Goal: Information Seeking & Learning: Compare options

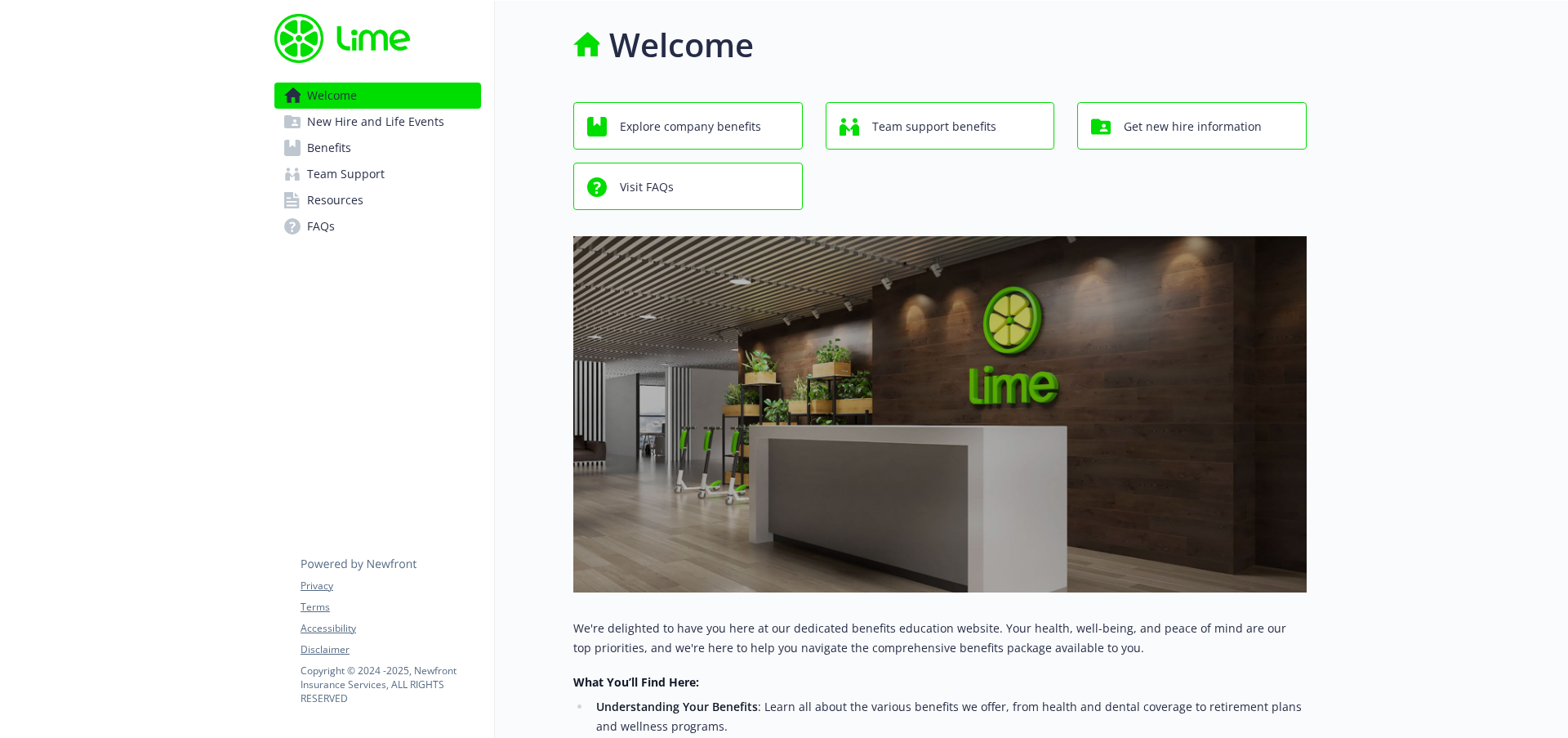
click at [367, 148] on link "Benefits" at bounding box center [377, 147] width 207 height 26
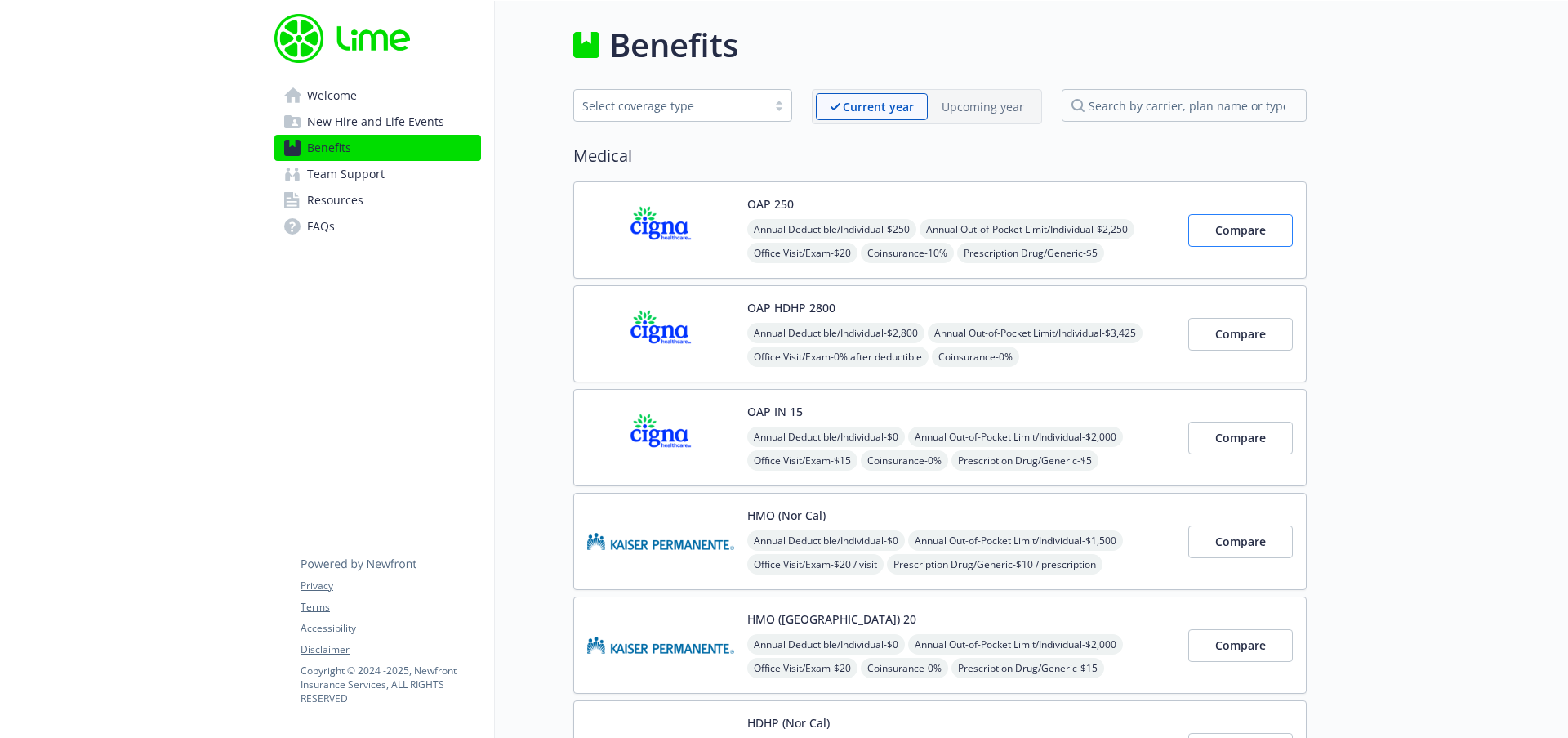
click at [1253, 238] on button "Compare" at bounding box center [1241, 231] width 105 height 33
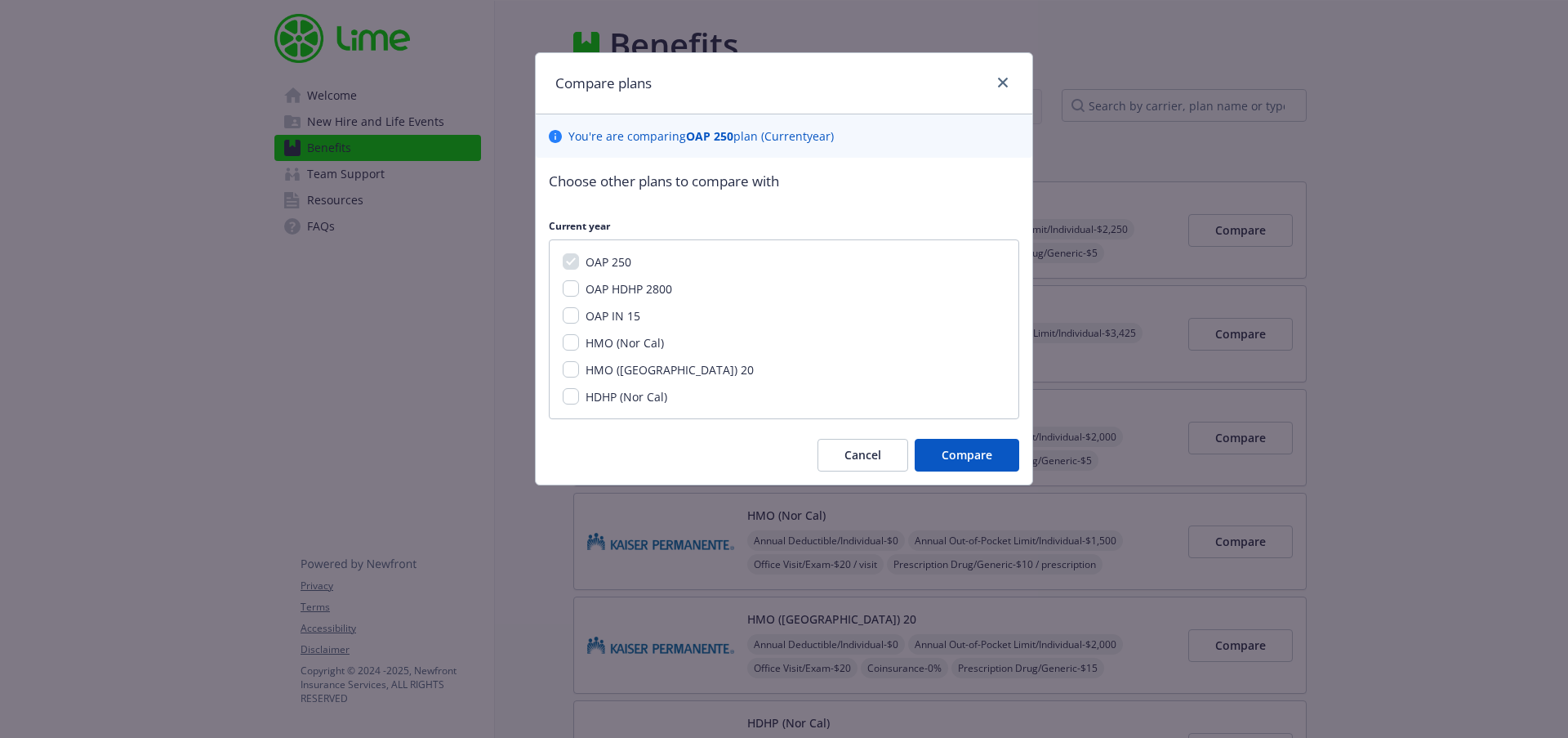
click at [585, 315] on div "OAP IN 15" at bounding box center [611, 316] width 65 height 17
click at [572, 313] on input "OAP IN 15" at bounding box center [570, 315] width 16 height 16
checkbox input "true"
click at [984, 462] on button "Compare" at bounding box center [967, 455] width 105 height 33
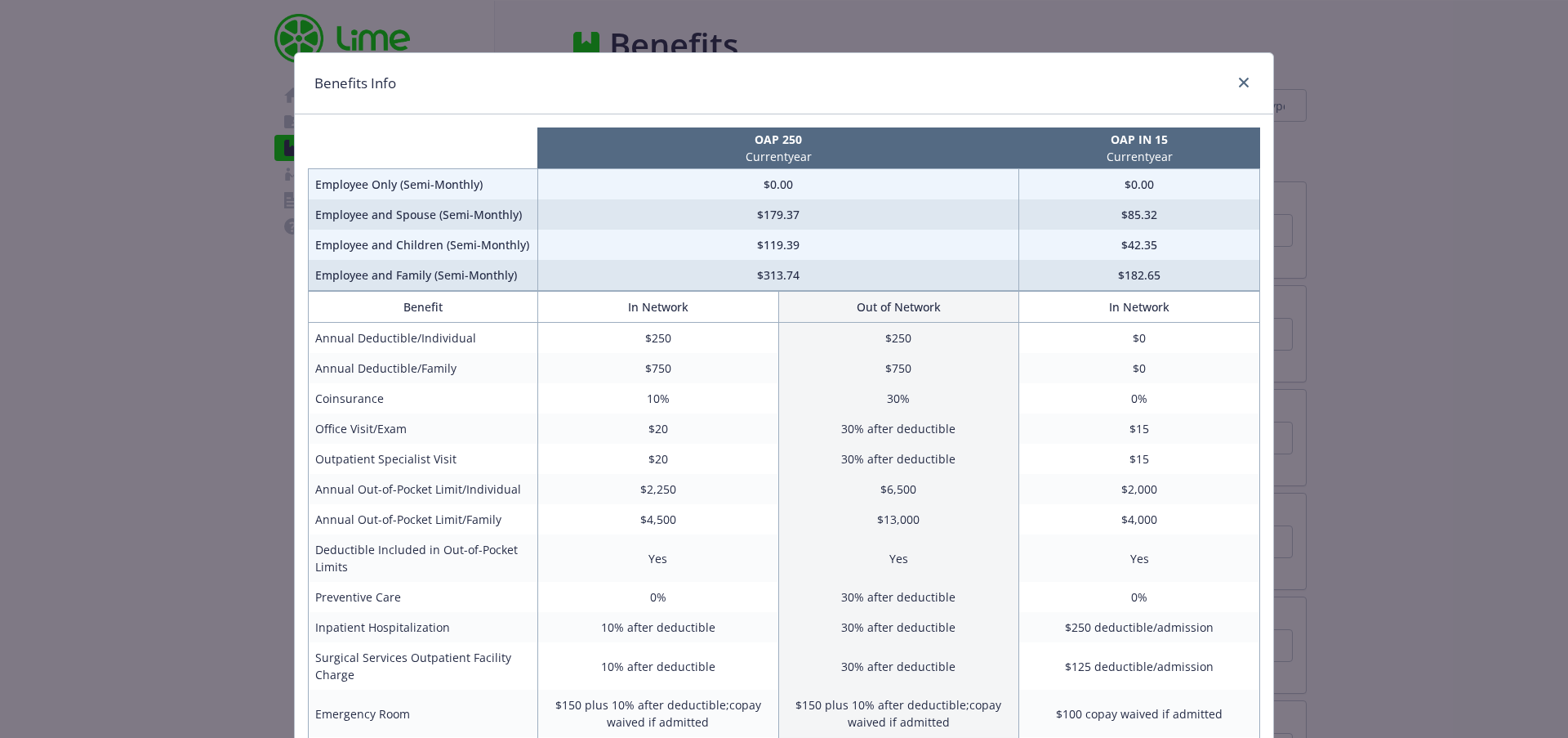
click at [794, 143] on p "OAP 250" at bounding box center [778, 140] width 474 height 17
click at [1347, 172] on div "Benefits Info OAP 250 Current year OAP IN 15 Current year Employee Only (Semi-M…" at bounding box center [784, 369] width 1568 height 738
click at [1246, 88] on div "compare plan details" at bounding box center [1240, 83] width 26 height 21
click at [1240, 80] on icon "close" at bounding box center [1244, 82] width 10 height 10
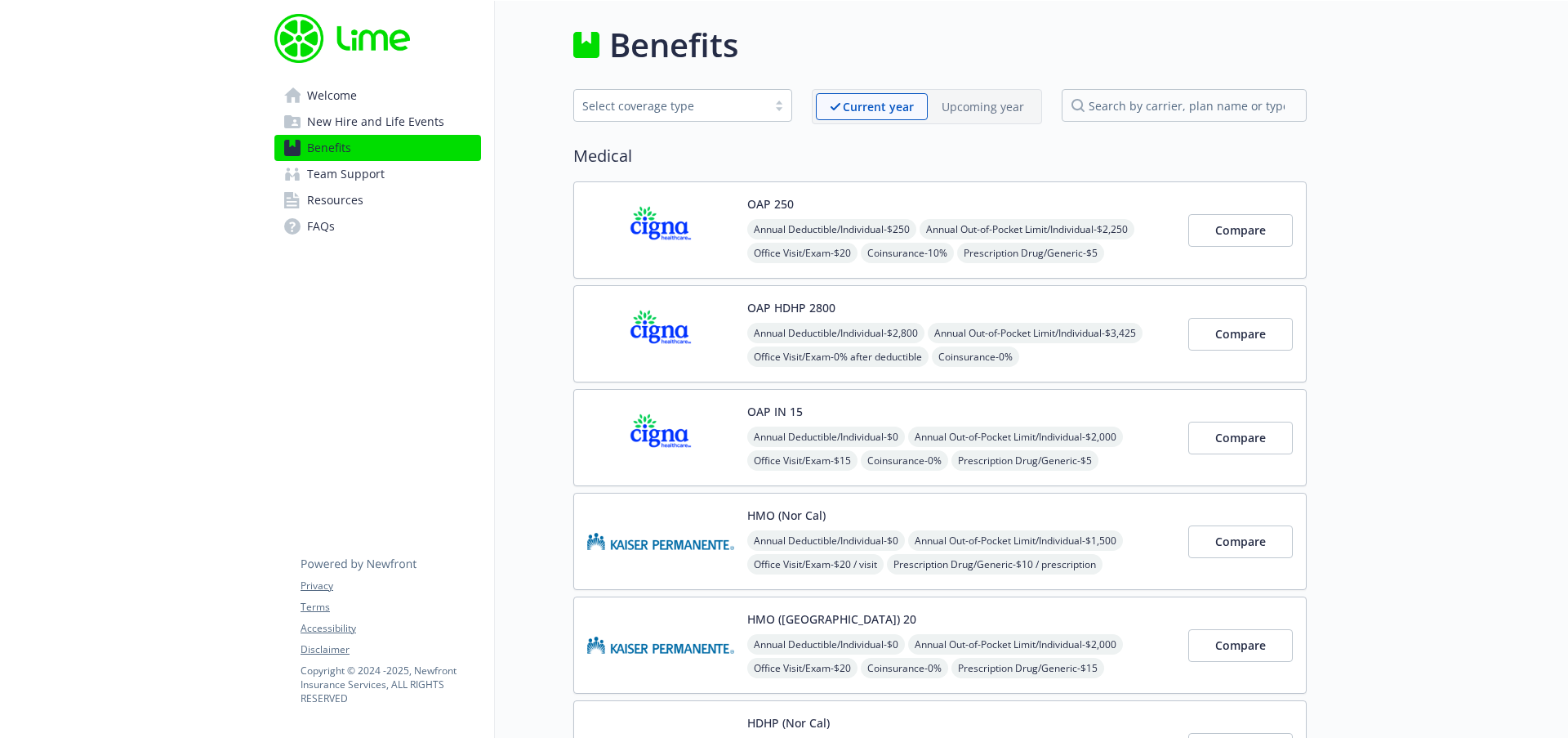
click at [868, 205] on div "OAP 250 Annual Deductible/Individual - $250 Annual Out-of-Pocket Limit/Individu…" at bounding box center [961, 230] width 428 height 70
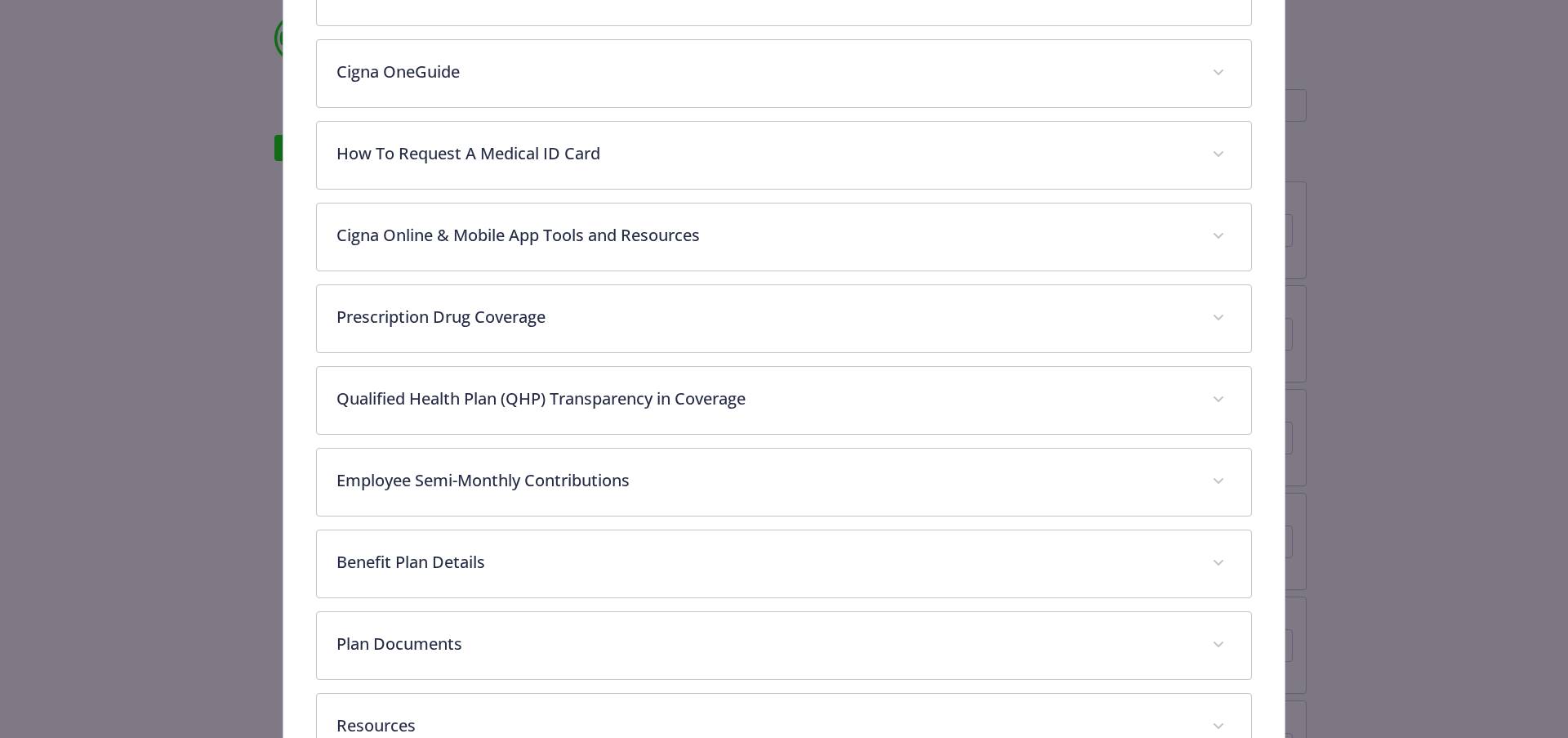
scroll to position [790, 0]
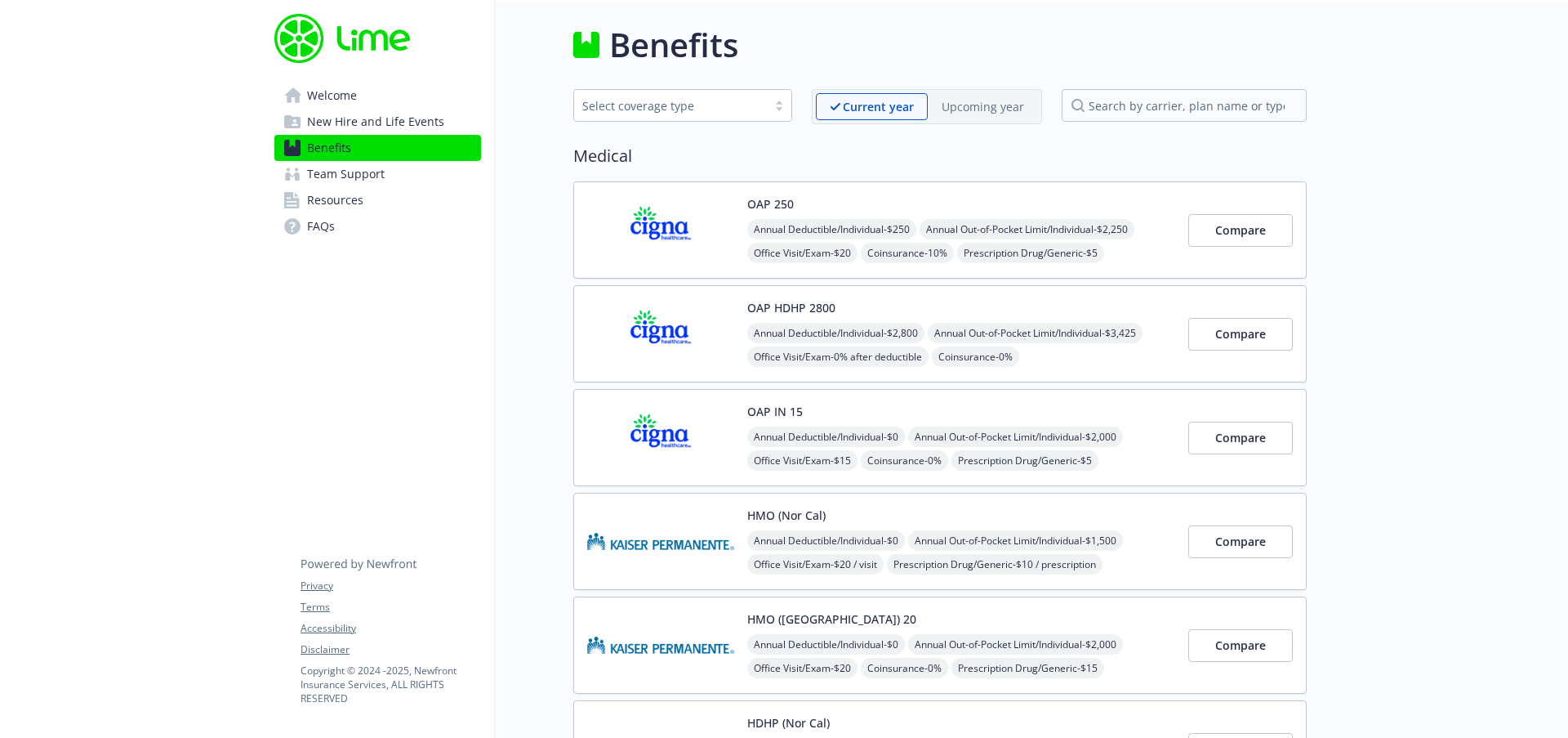
click at [847, 399] on div "OAP IN 15 Annual Deductible/Individual - $0 Annual Out-of-Pocket Limit/Individu…" at bounding box center [940, 437] width 733 height 97
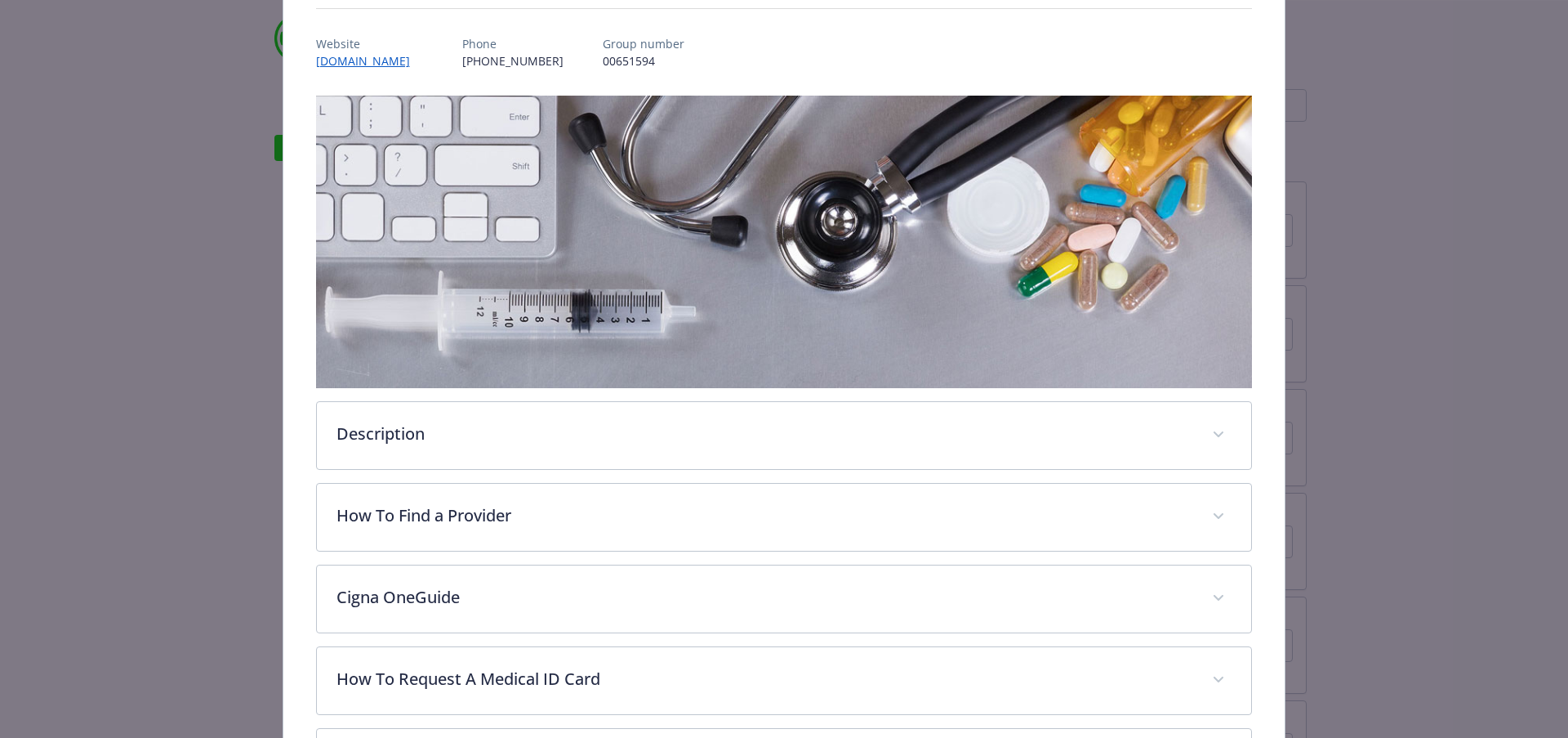
scroll to position [317, 0]
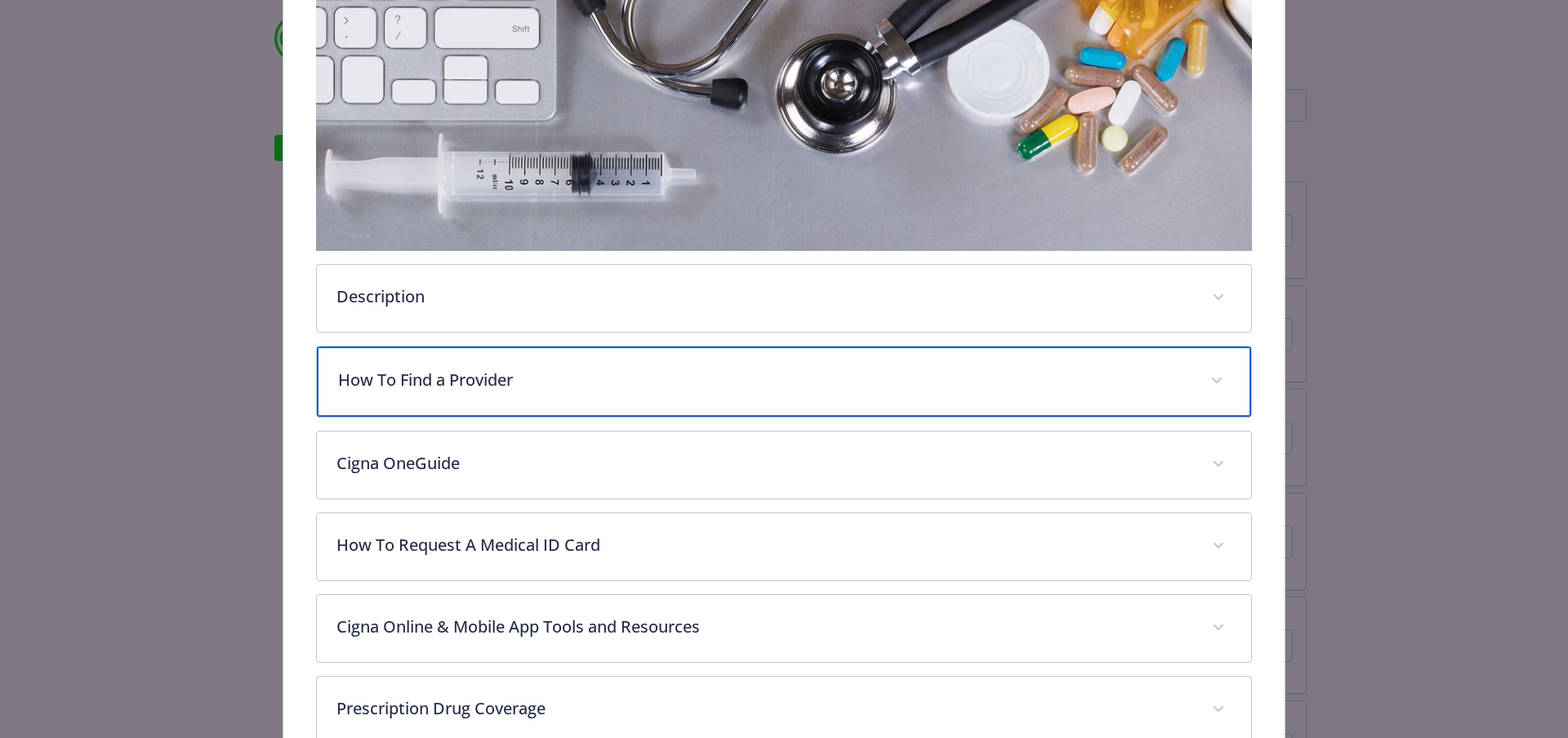
click at [590, 368] on p "How To Find a Provider" at bounding box center [765, 379] width 853 height 24
